Goal: Navigation & Orientation: Find specific page/section

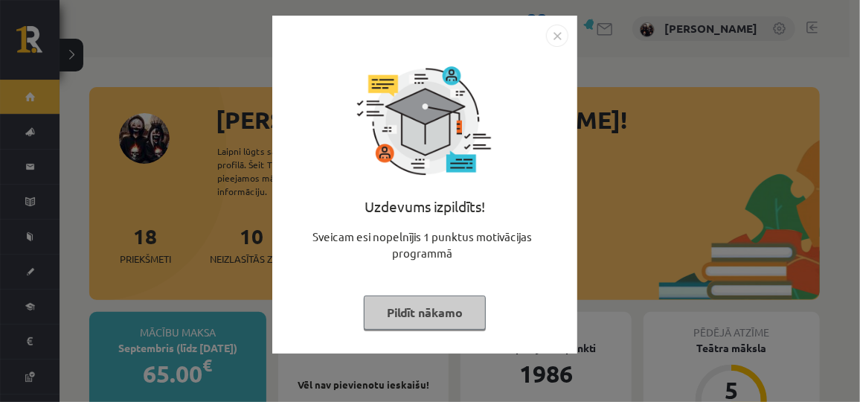
click at [388, 315] on button "Pildīt nākamo" at bounding box center [425, 312] width 122 height 34
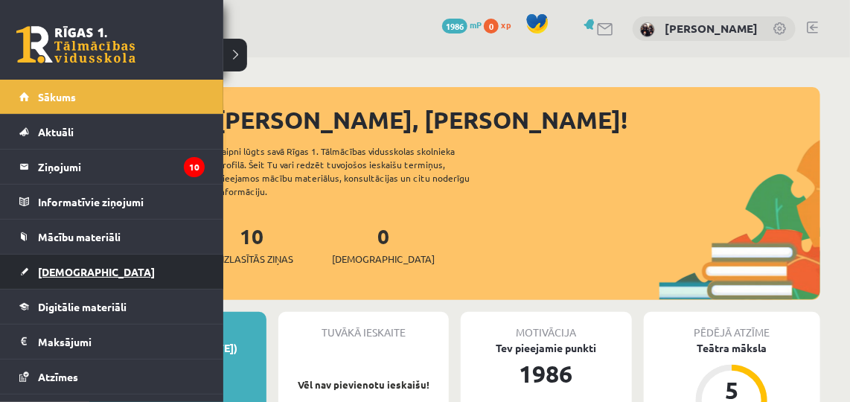
click at [54, 266] on span "[DEMOGRAPHIC_DATA]" at bounding box center [96, 271] width 117 height 13
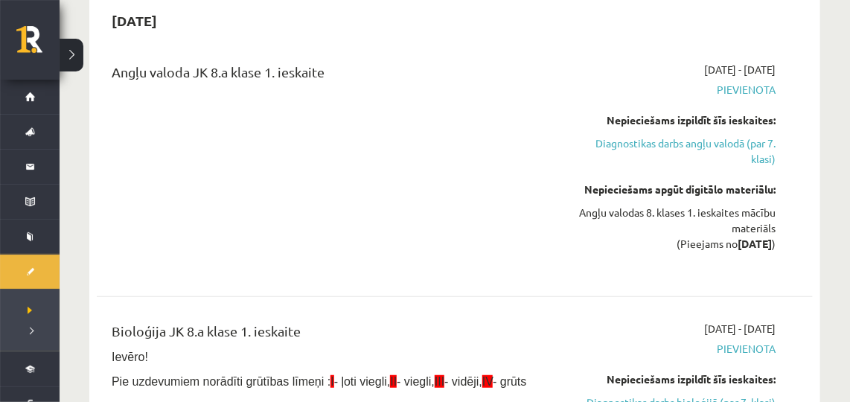
scroll to position [129, 0]
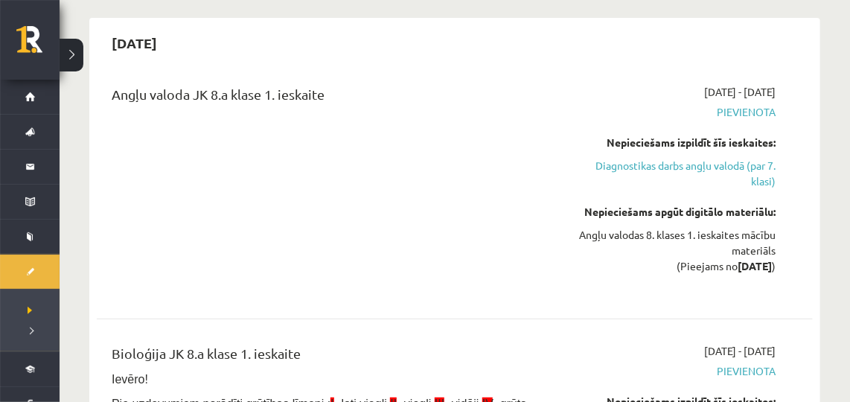
click at [452, 239] on div "Angļu valoda JK 8.a klase 1. ieskaite" at bounding box center [329, 189] width 458 height 211
click at [634, 173] on link "Diagnostikas darbs angļu valodā (par 7. klasi)" at bounding box center [672, 173] width 206 height 31
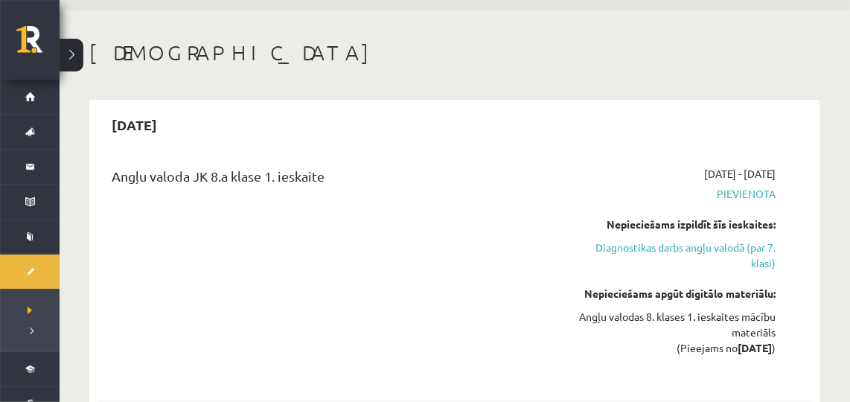
scroll to position [25, 0]
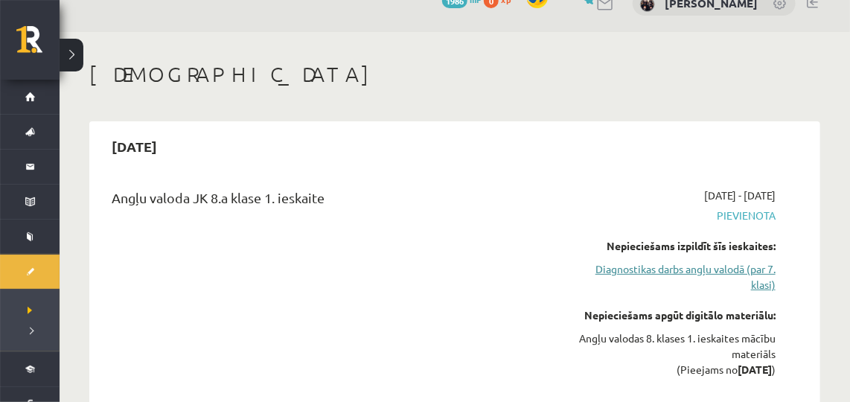
click at [659, 275] on link "Diagnostikas darbs angļu valodā (par 7. klasi)" at bounding box center [672, 276] width 206 height 31
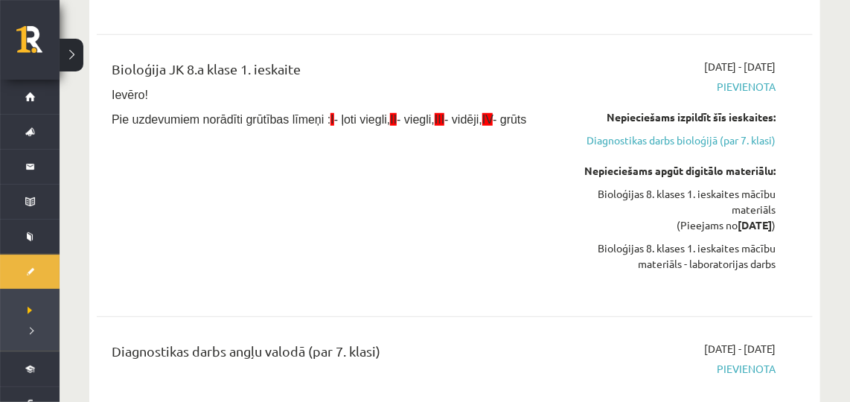
scroll to position [435, 0]
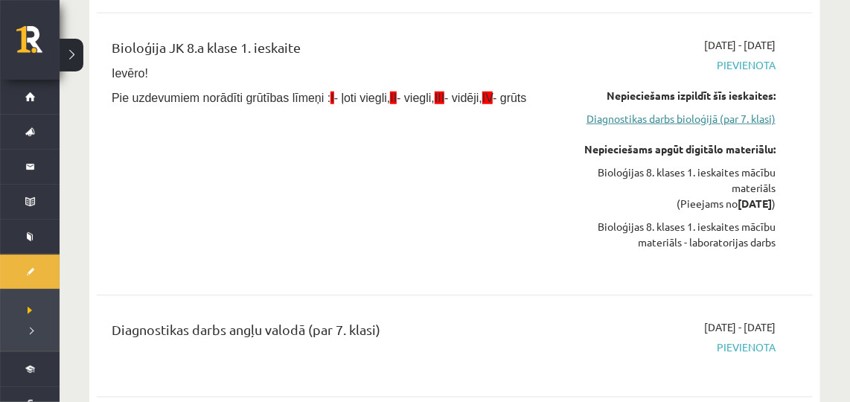
click at [715, 121] on link "Diagnostikas darbs bioloģijā (par 7. klasi)" at bounding box center [672, 119] width 206 height 16
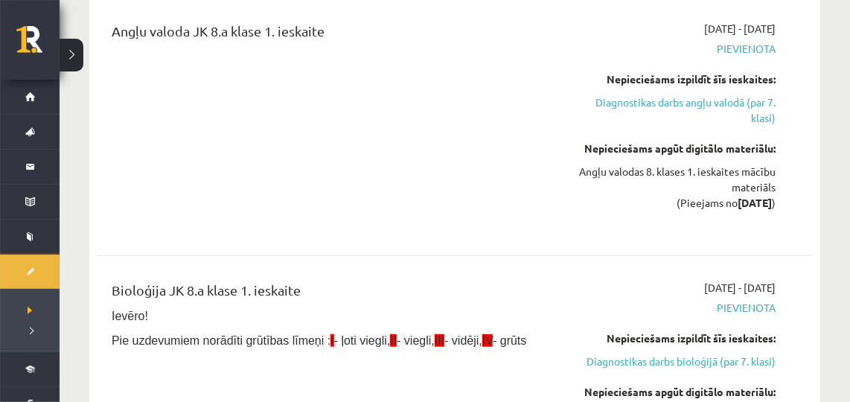
scroll to position [149, 0]
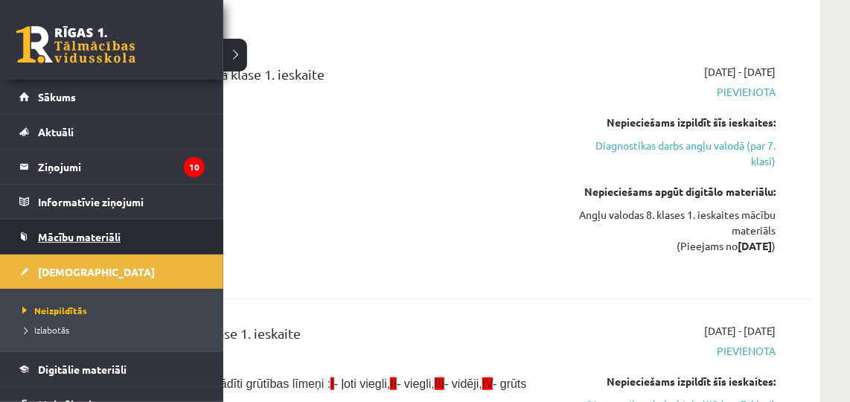
click at [109, 230] on span "Mācību materiāli" at bounding box center [79, 236] width 83 height 13
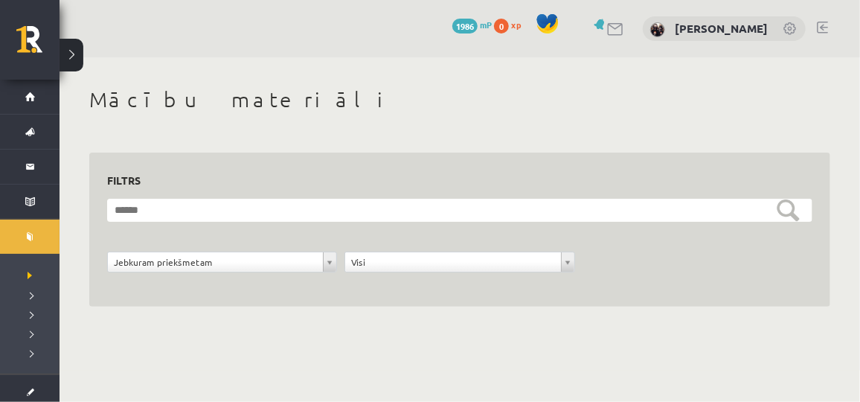
click at [67, 54] on button at bounding box center [72, 55] width 24 height 33
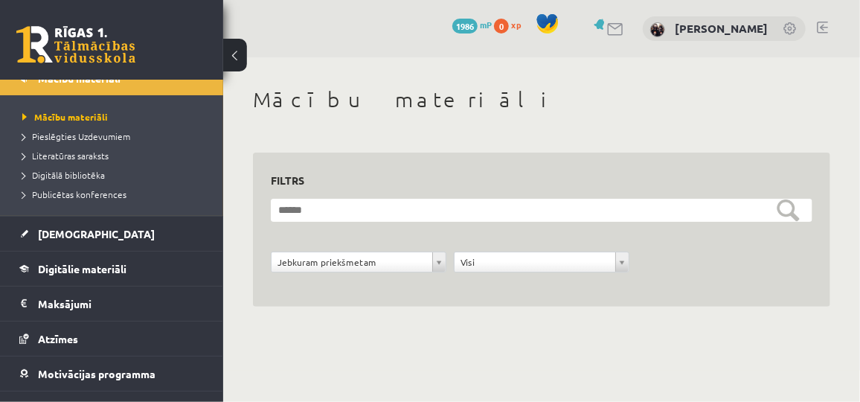
scroll to position [163, 0]
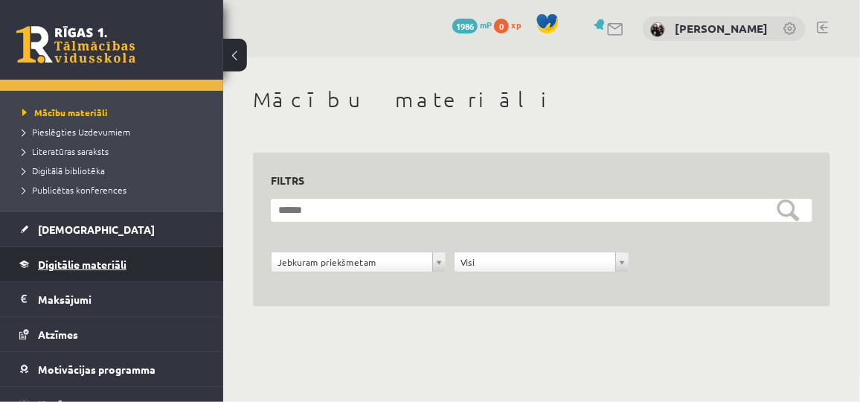
click at [105, 260] on span "Digitālie materiāli" at bounding box center [82, 263] width 89 height 13
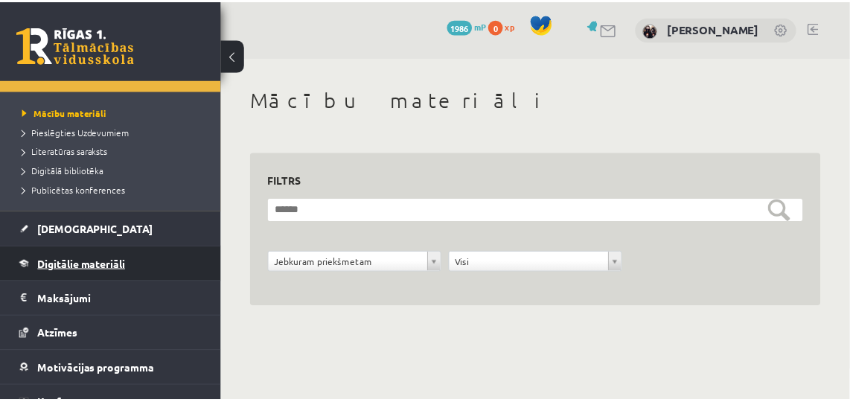
scroll to position [156, 0]
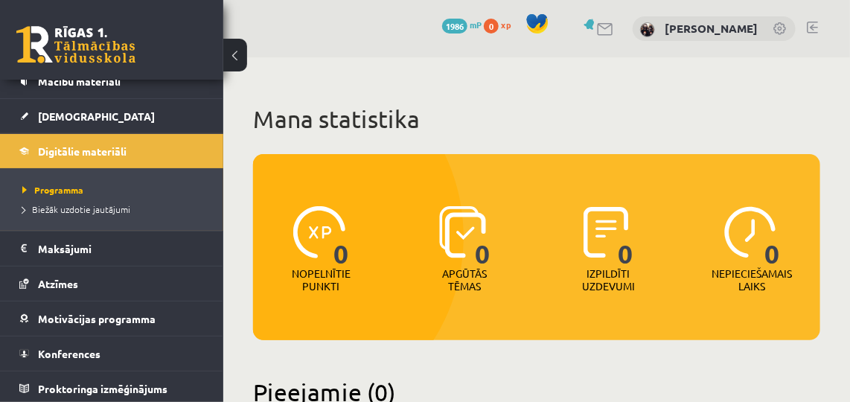
click at [234, 48] on button at bounding box center [235, 55] width 24 height 33
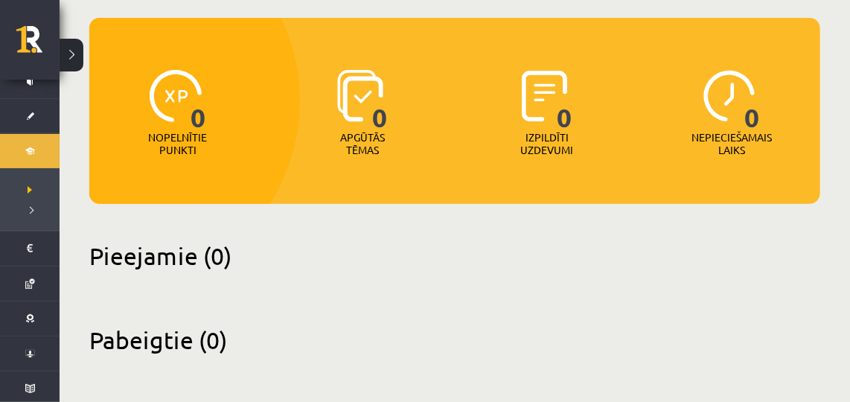
scroll to position [0, 0]
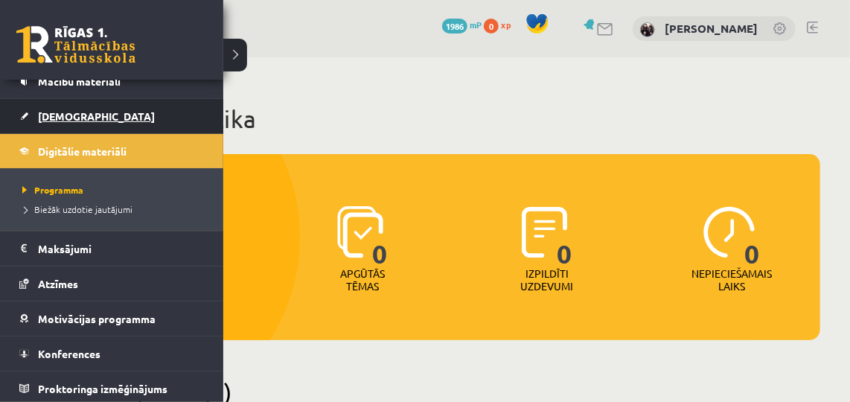
click at [27, 112] on link "[DEMOGRAPHIC_DATA]" at bounding box center [111, 116] width 185 height 34
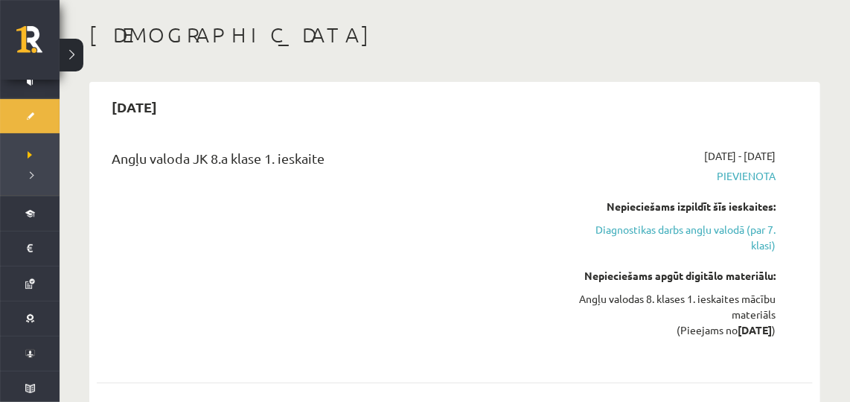
scroll to position [22, 0]
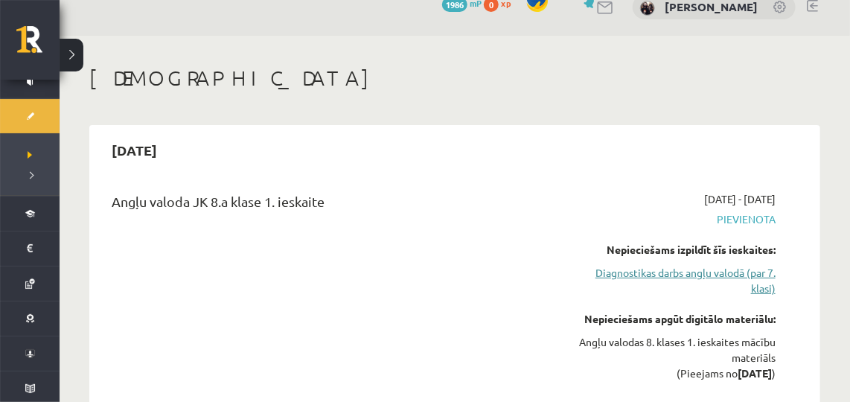
click at [684, 272] on link "Diagnostikas darbs angļu valodā (par 7. klasi)" at bounding box center [672, 280] width 206 height 31
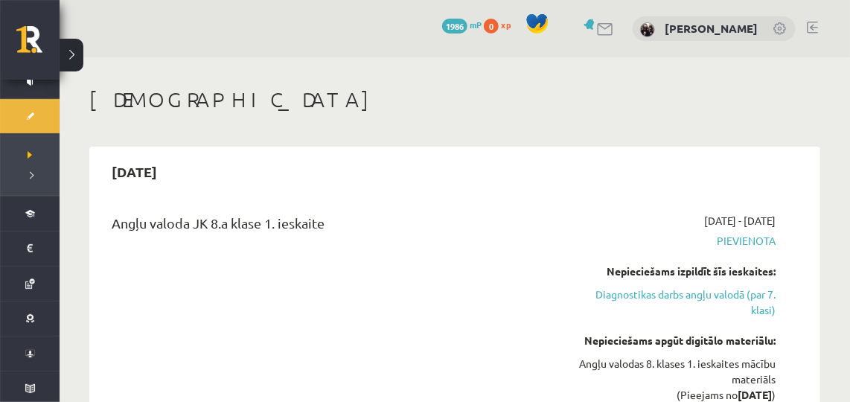
scroll to position [371, 0]
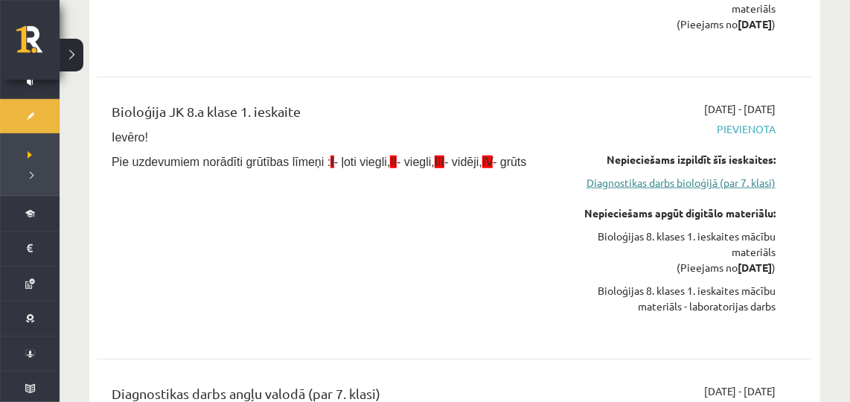
click at [648, 177] on link "Diagnostikas darbs bioloģijā (par 7. klasi)" at bounding box center [672, 183] width 206 height 16
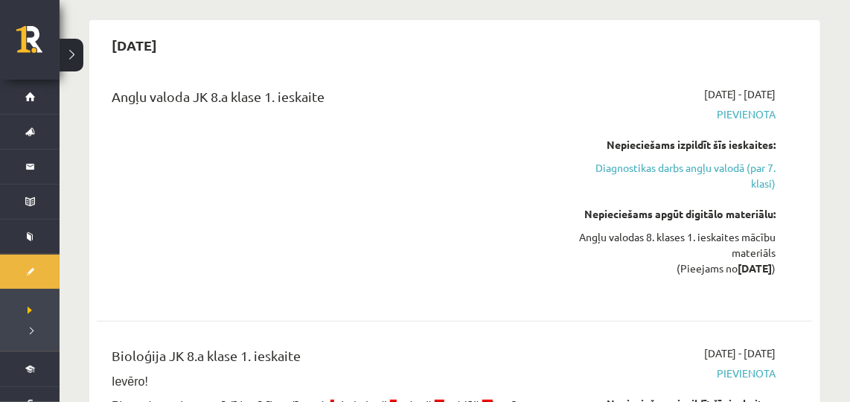
click at [629, 95] on div "2025-09-01 - 2025-09-15 Pievienota Nepieciešams izpildīt šīs ieskaites: Diagnos…" at bounding box center [672, 191] width 228 height 211
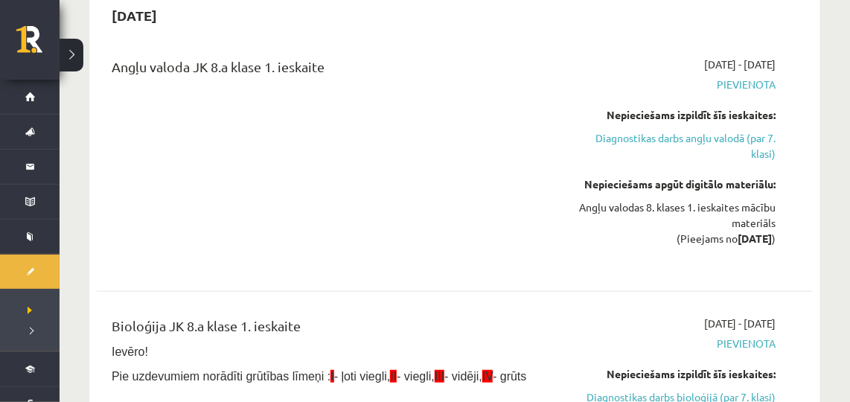
scroll to position [187, 0]
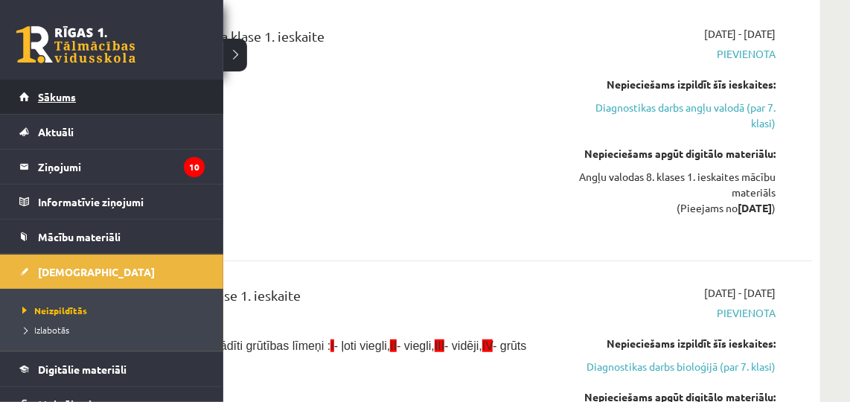
click at [47, 91] on span "Sākums" at bounding box center [57, 96] width 38 height 13
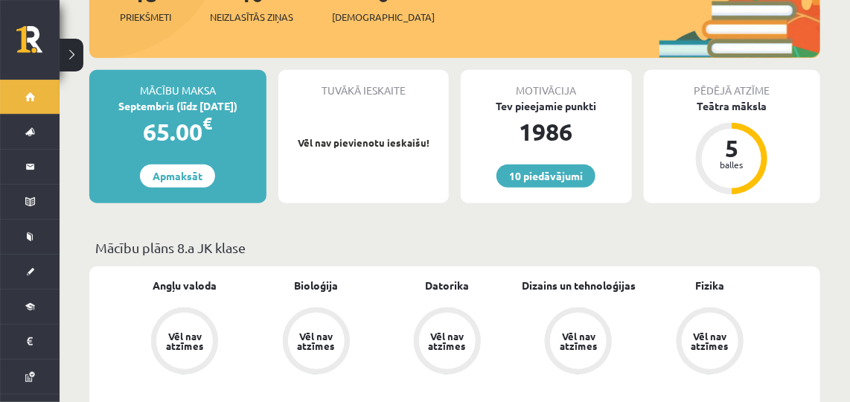
scroll to position [237, 0]
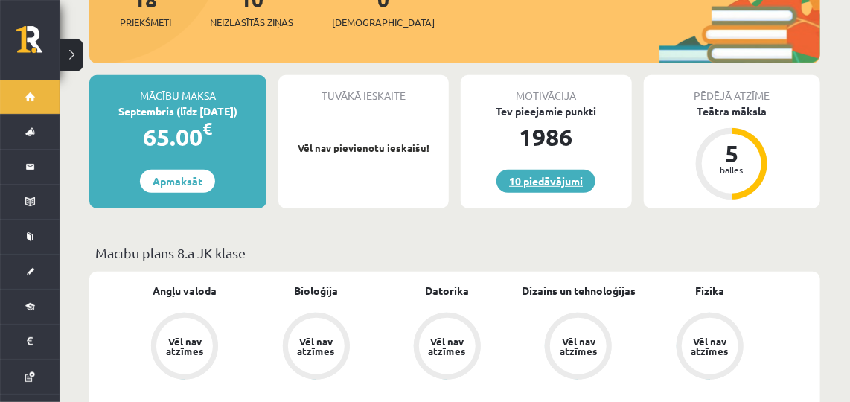
click at [532, 170] on link "10 piedāvājumi" at bounding box center [545, 181] width 99 height 23
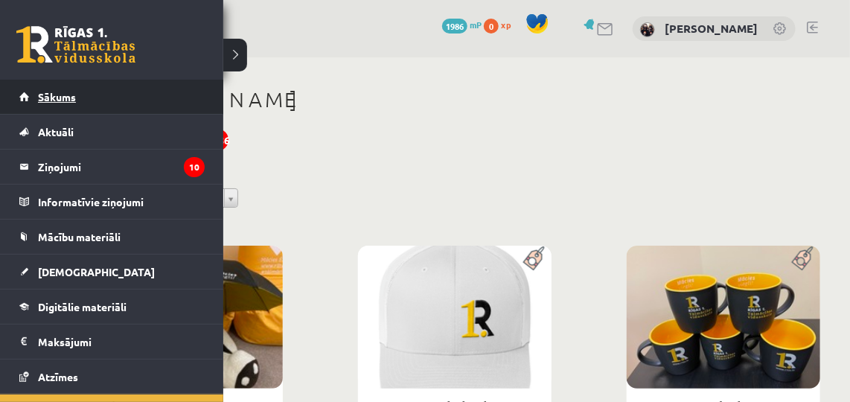
click at [41, 108] on link "Sākums" at bounding box center [111, 97] width 185 height 34
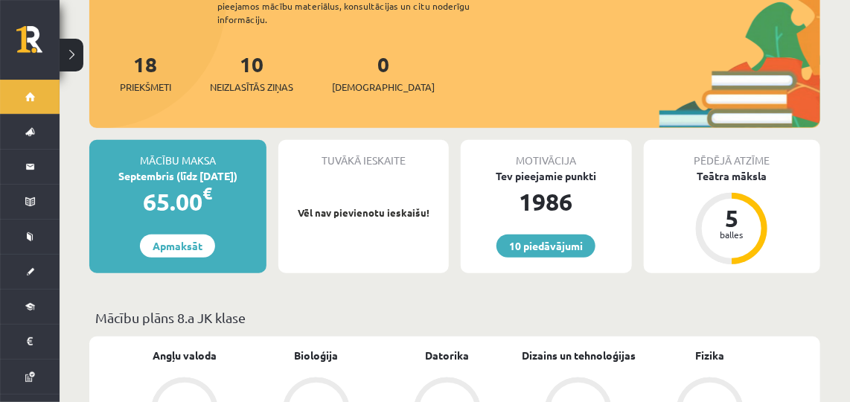
scroll to position [188, 0]
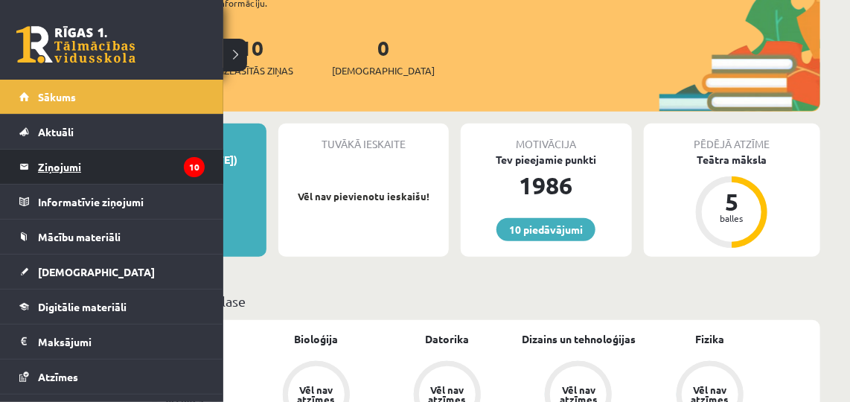
click at [61, 166] on legend "Ziņojumi 10" at bounding box center [121, 167] width 167 height 34
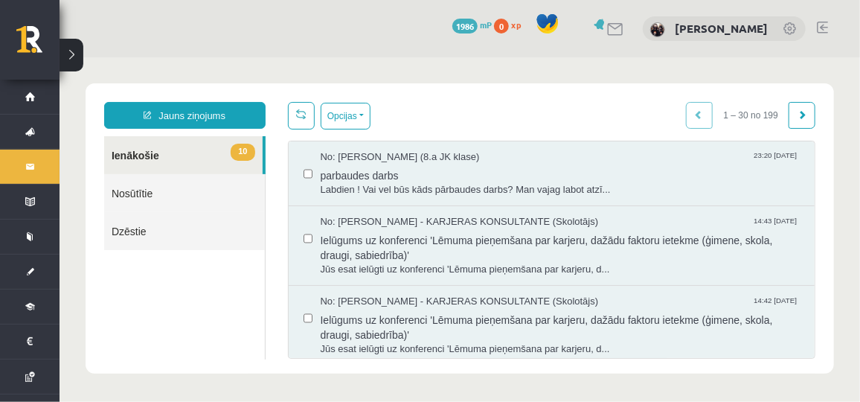
click at [819, 24] on link at bounding box center [822, 28] width 11 height 12
